Goal: Check status

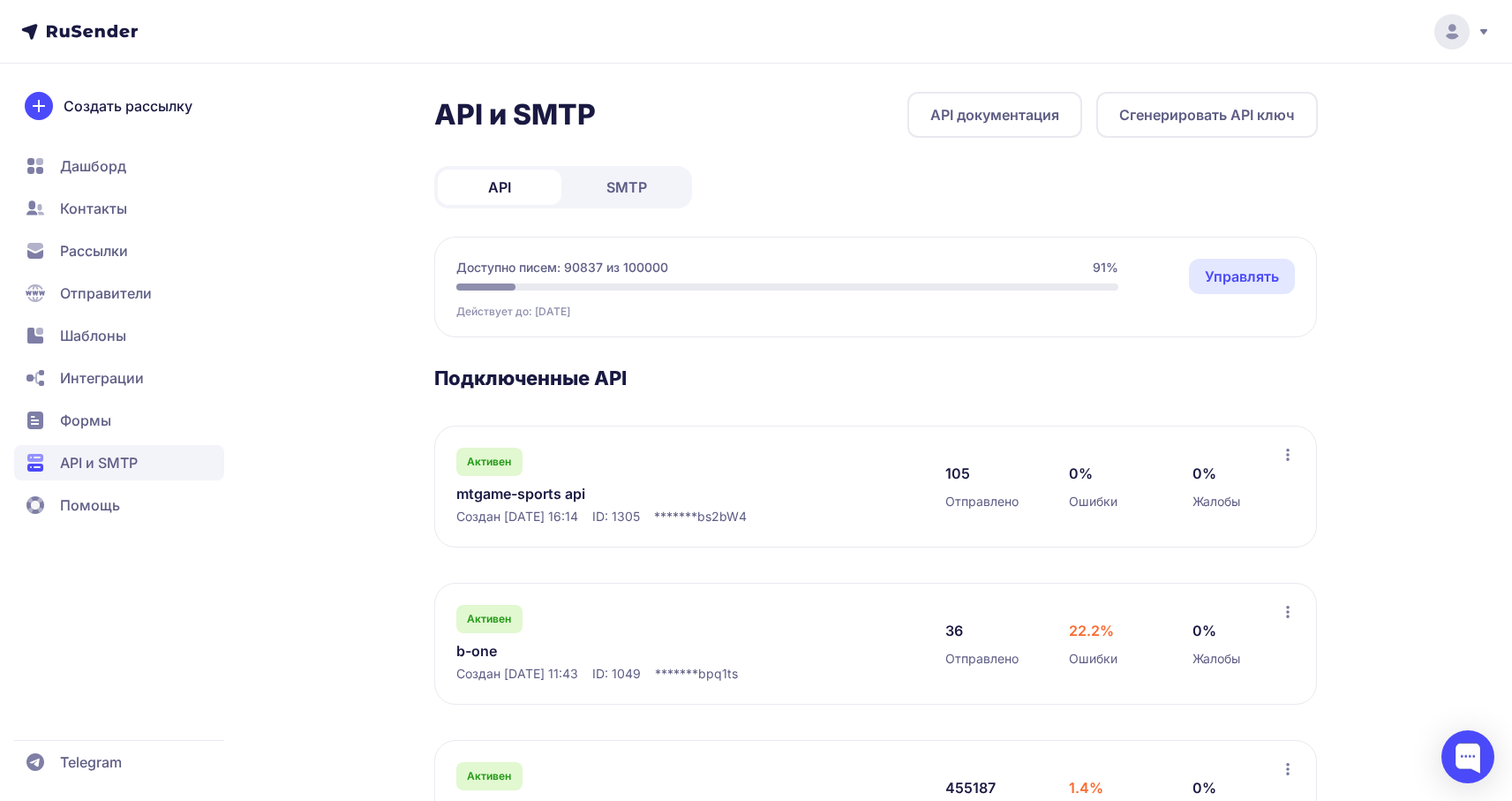
scroll to position [264, 0]
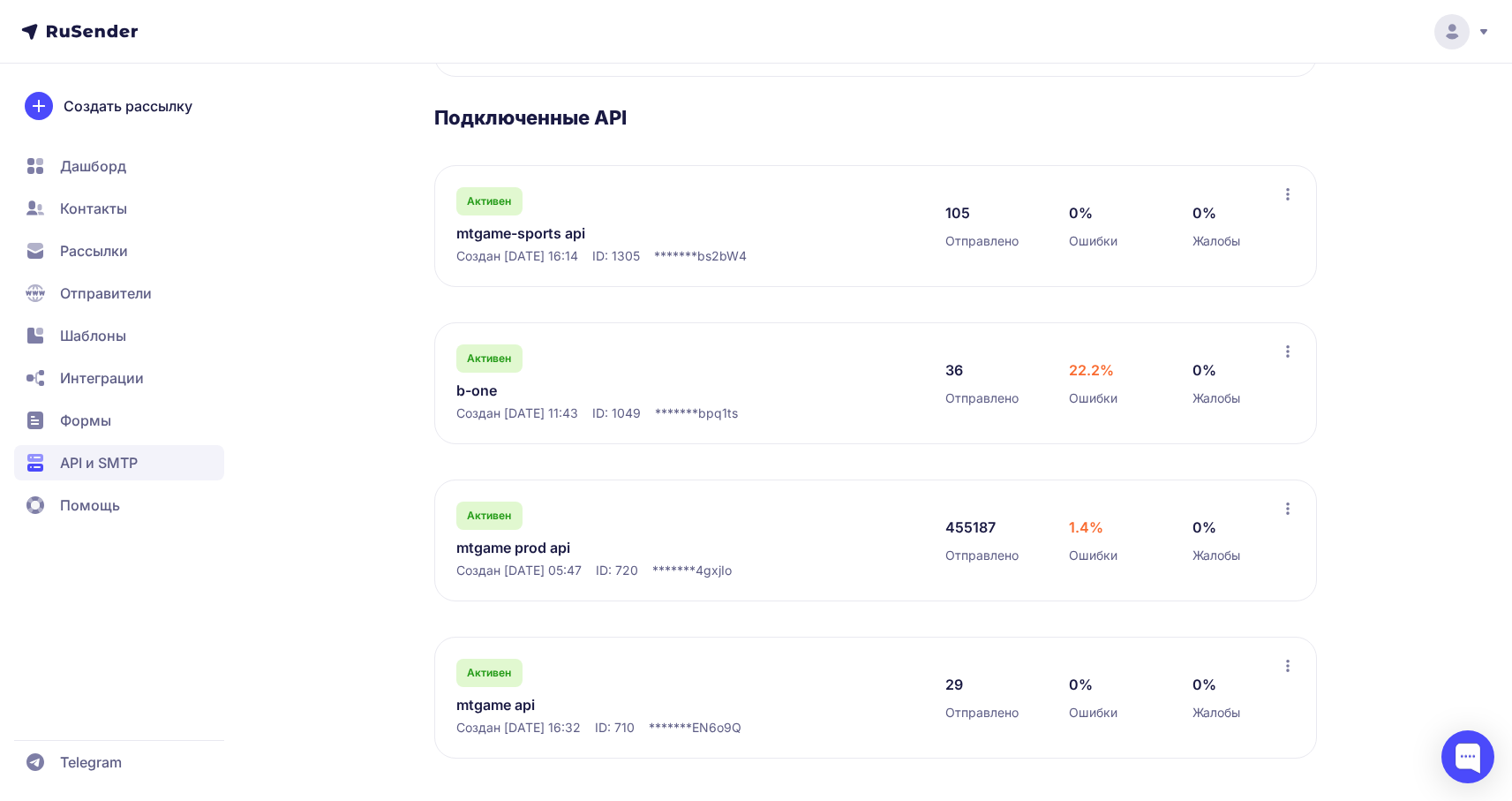
click at [541, 543] on link "mtgame prod api" at bounding box center [637, 546] width 362 height 21
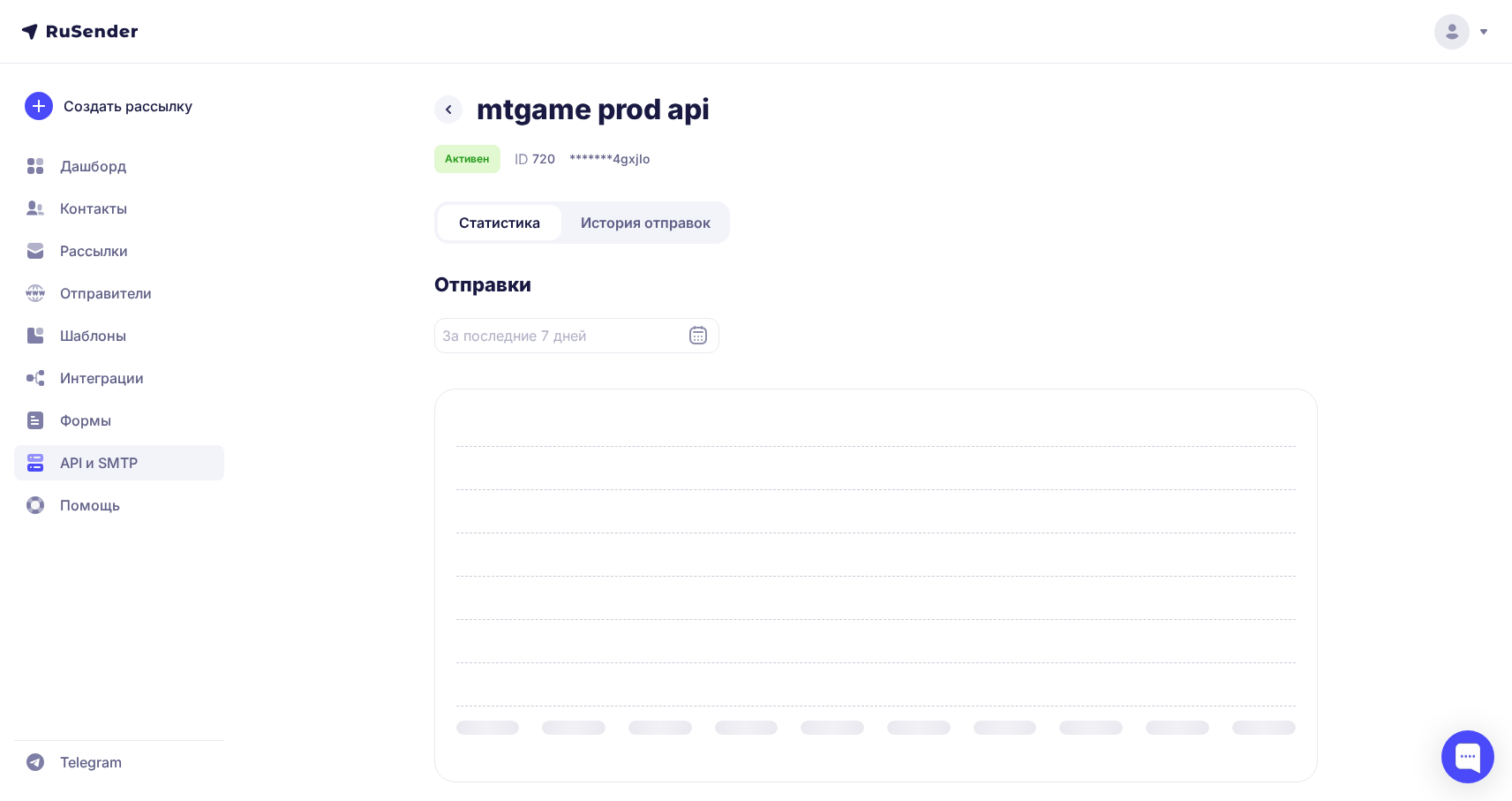
click at [643, 221] on span "История отправок" at bounding box center [646, 222] width 130 height 21
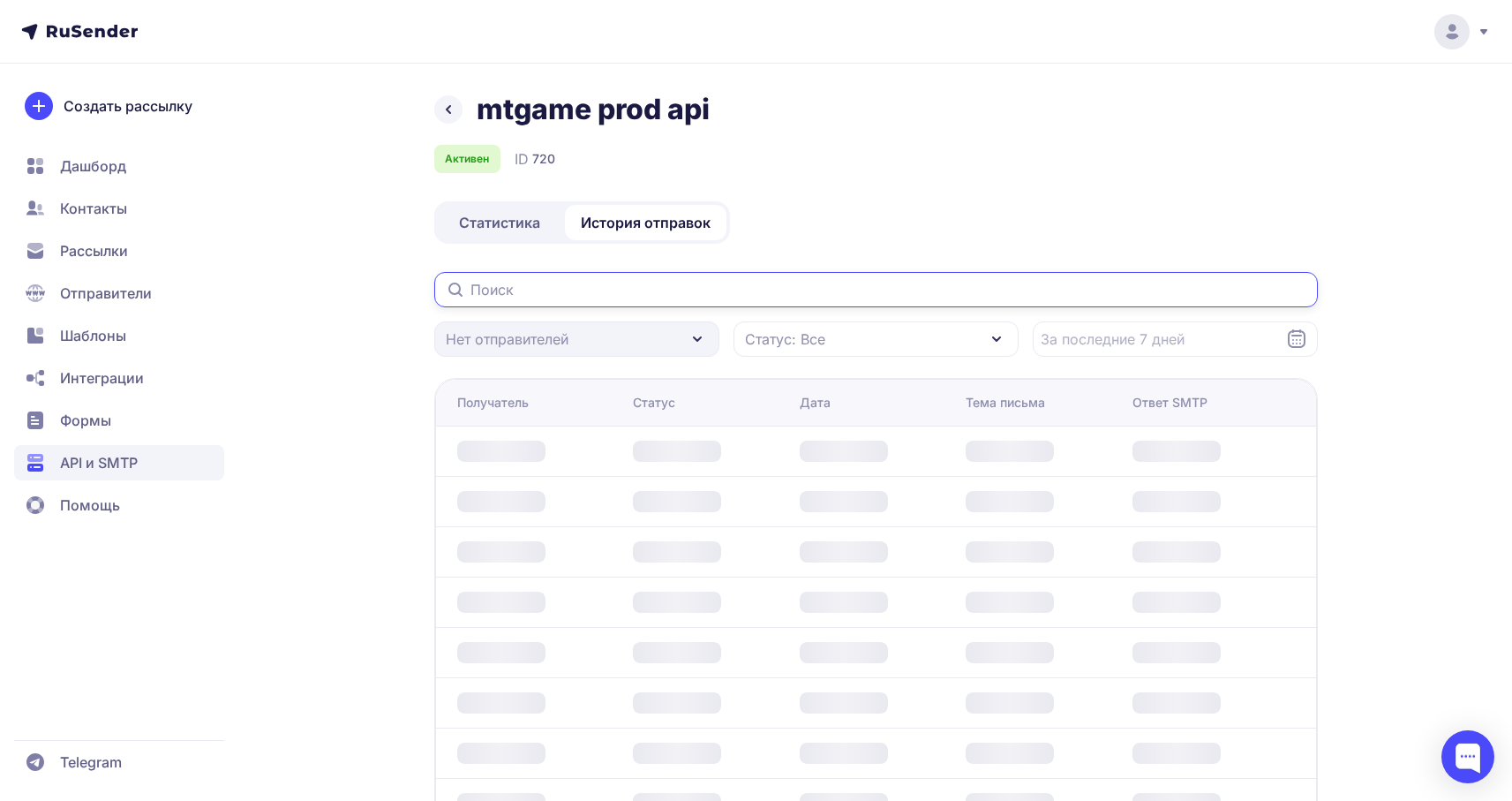
click at [614, 292] on input "text" at bounding box center [876, 289] width 883 height 35
click at [829, 220] on div "mtgame prod api Активен ID 720 Статистика История отправок Нет отправителей Ста…" at bounding box center [876, 533] width 883 height 881
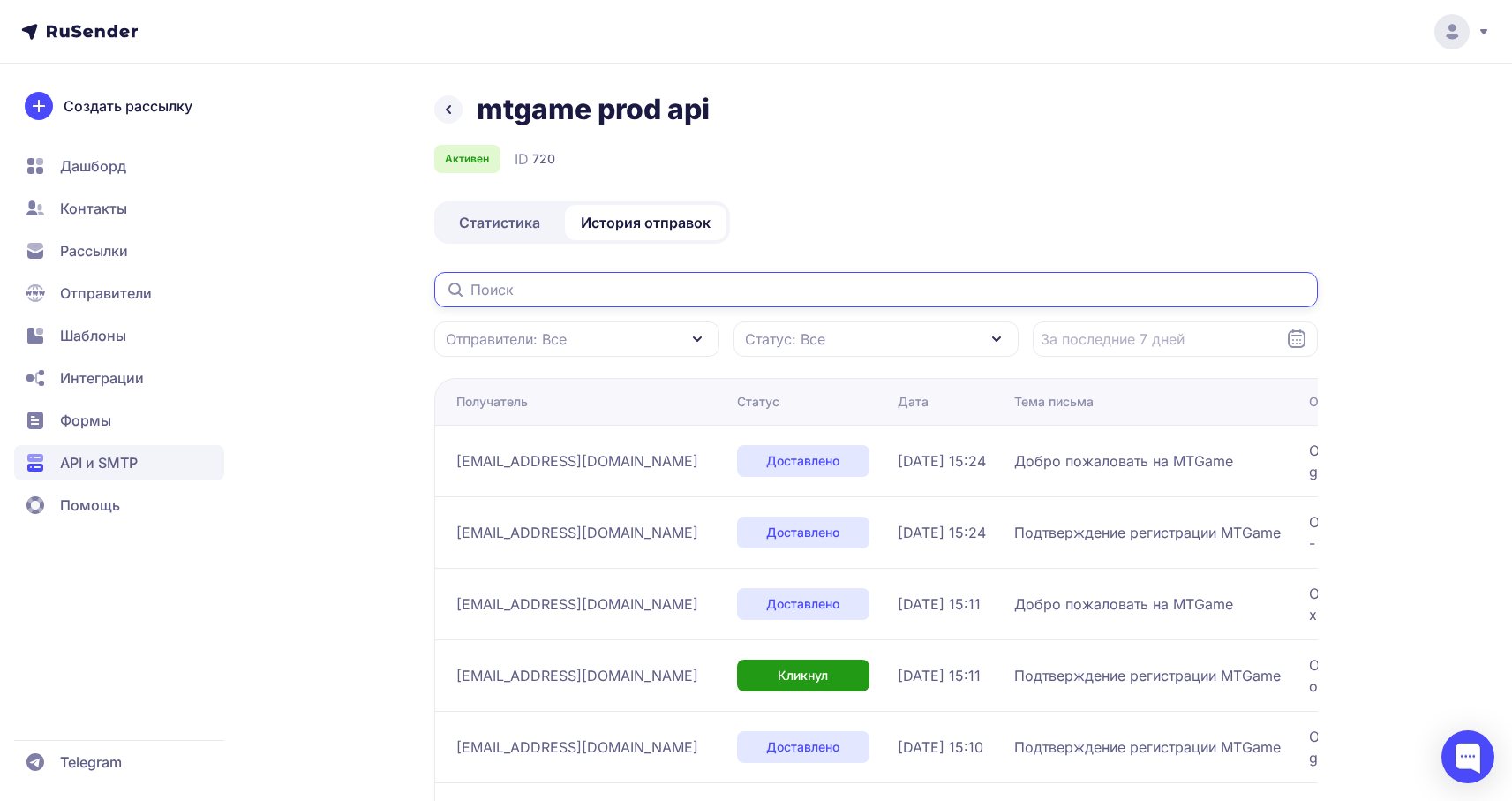
click at [674, 290] on input "text" at bounding box center [876, 289] width 883 height 35
paste input "[EMAIL_ADDRESS][DOMAIN_NAME]"
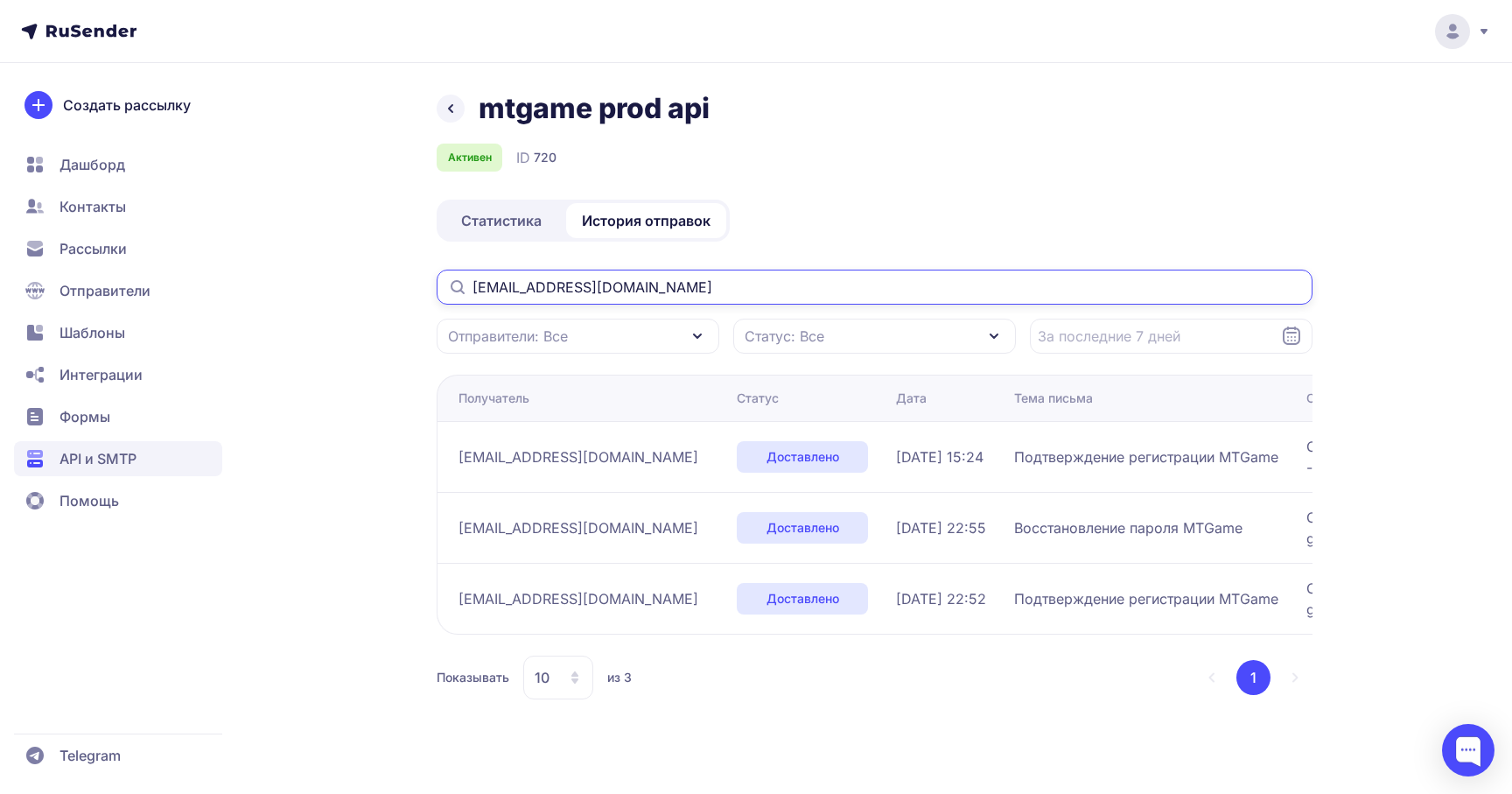
type input "[EMAIL_ADDRESS][DOMAIN_NAME]"
